Goal: Information Seeking & Learning: Learn about a topic

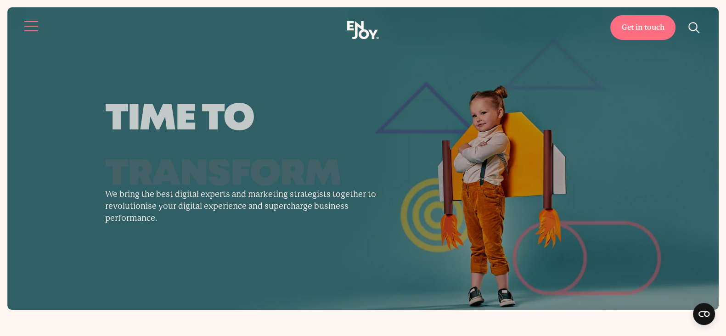
click at [27, 21] on button "Site navigation" at bounding box center [31, 26] width 19 height 19
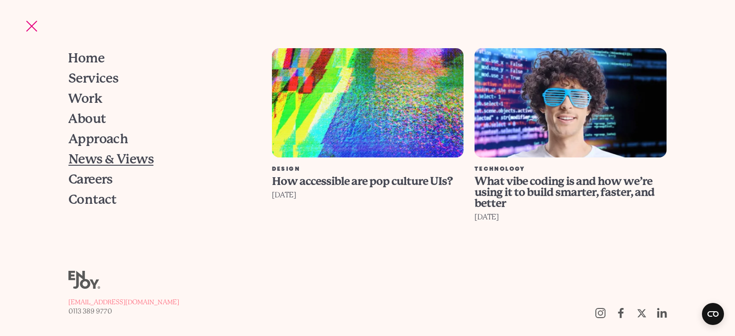
drag, startPoint x: 98, startPoint y: 155, endPoint x: 169, endPoint y: 158, distance: 70.8
click at [98, 155] on span "News & Views" at bounding box center [110, 159] width 85 height 13
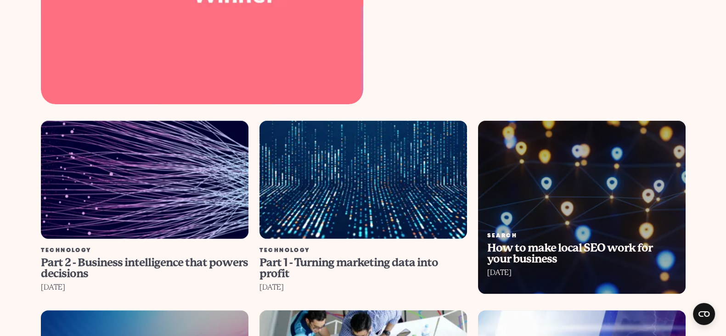
scroll to position [574, 0]
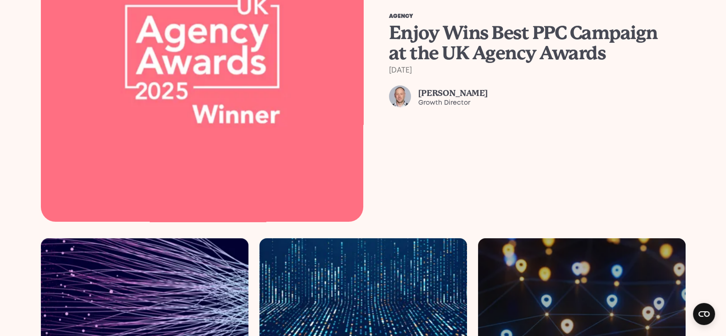
scroll to position [517, 0]
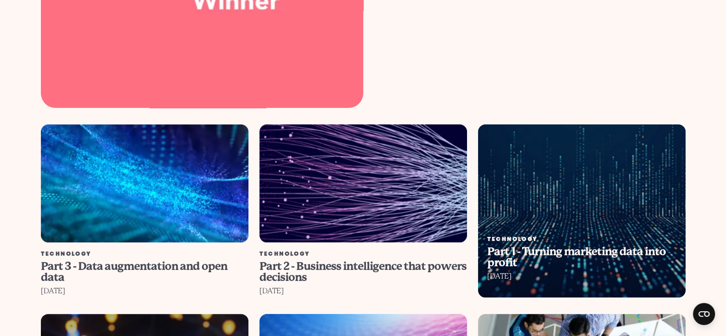
scroll to position [517, 0]
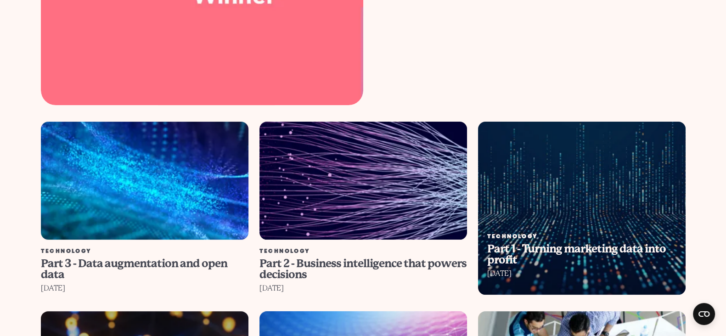
click at [206, 145] on img at bounding box center [144, 181] width 229 height 130
